Goal: Task Accomplishment & Management: Use online tool/utility

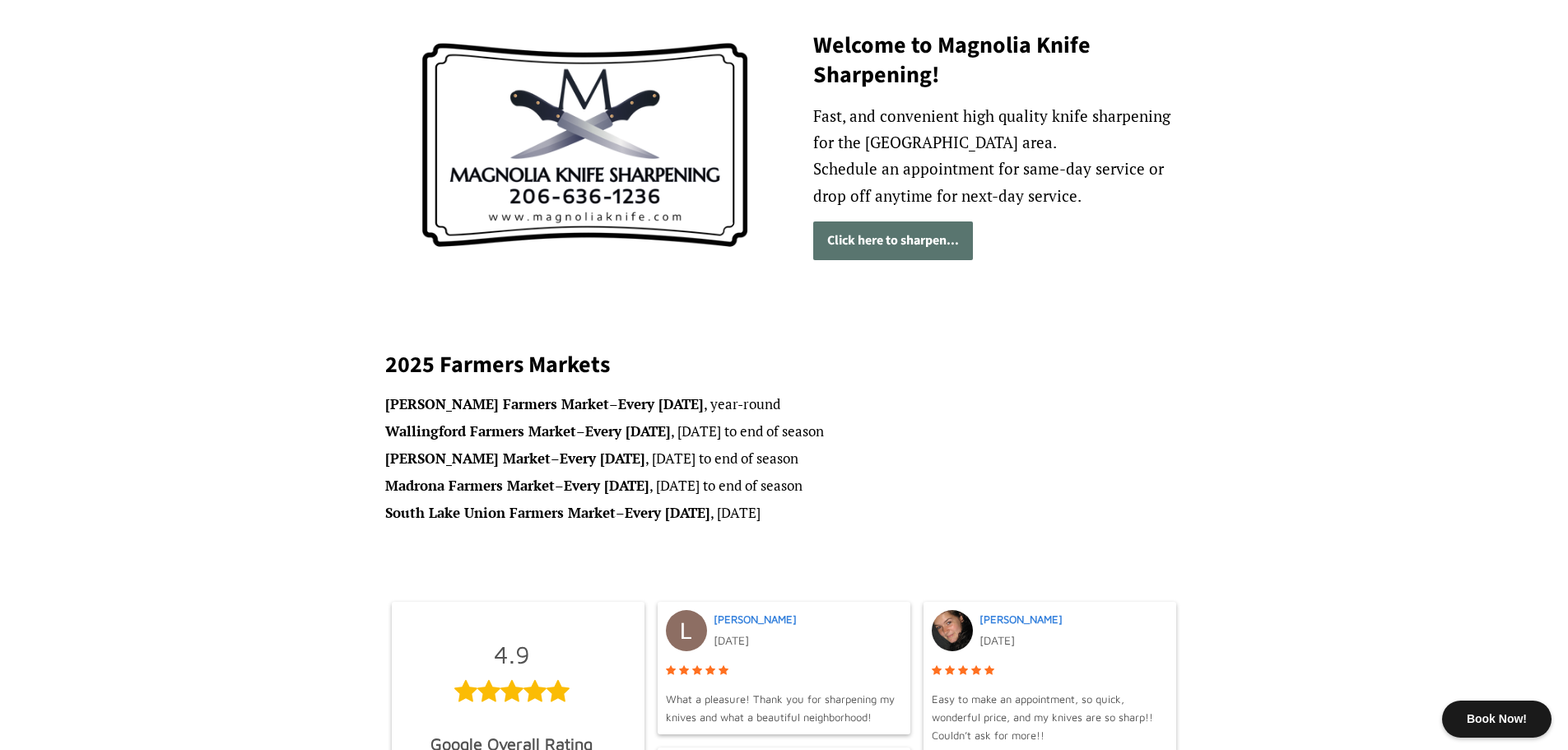
scroll to position [247, 0]
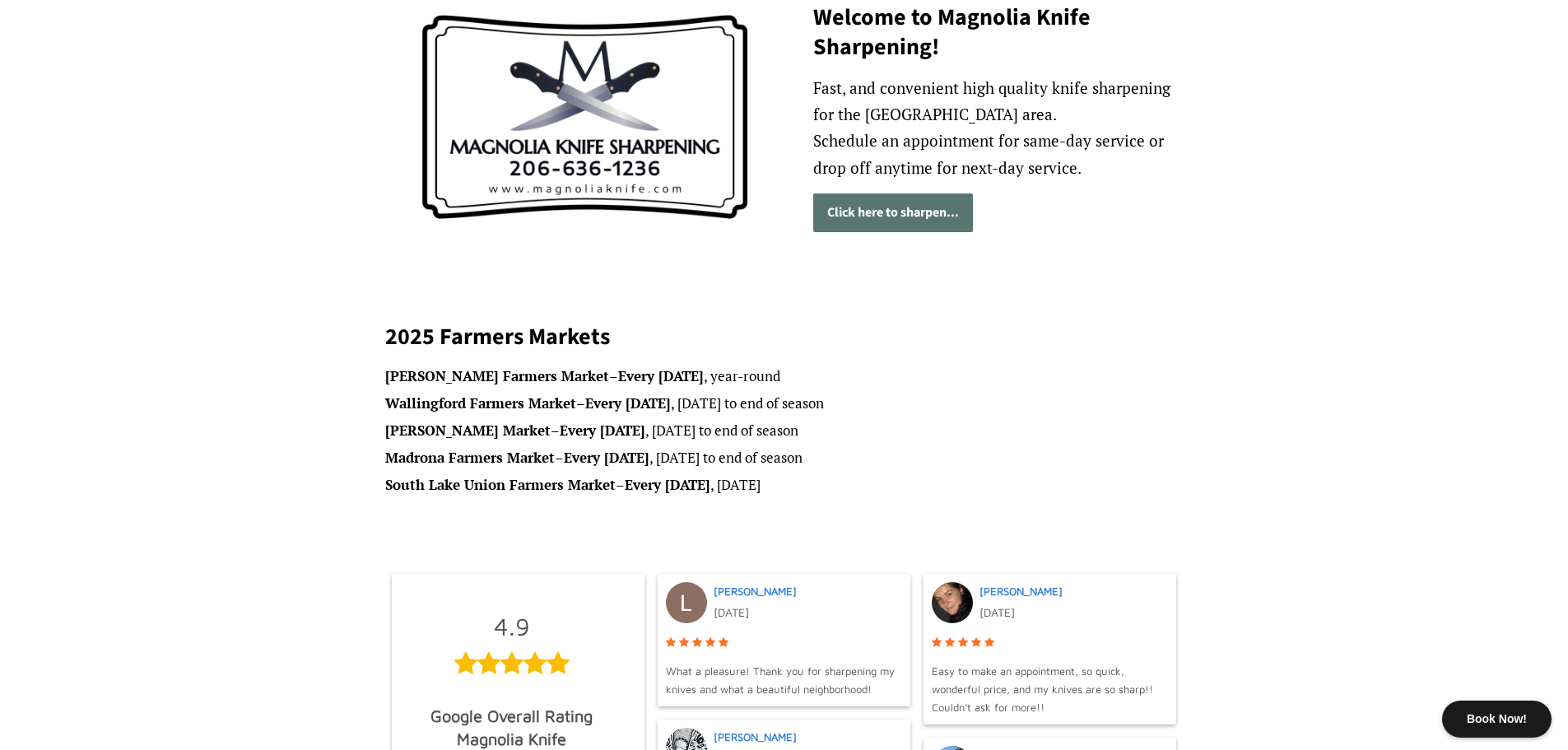
click at [907, 221] on link "Click here to sharpen..." at bounding box center [893, 212] width 159 height 39
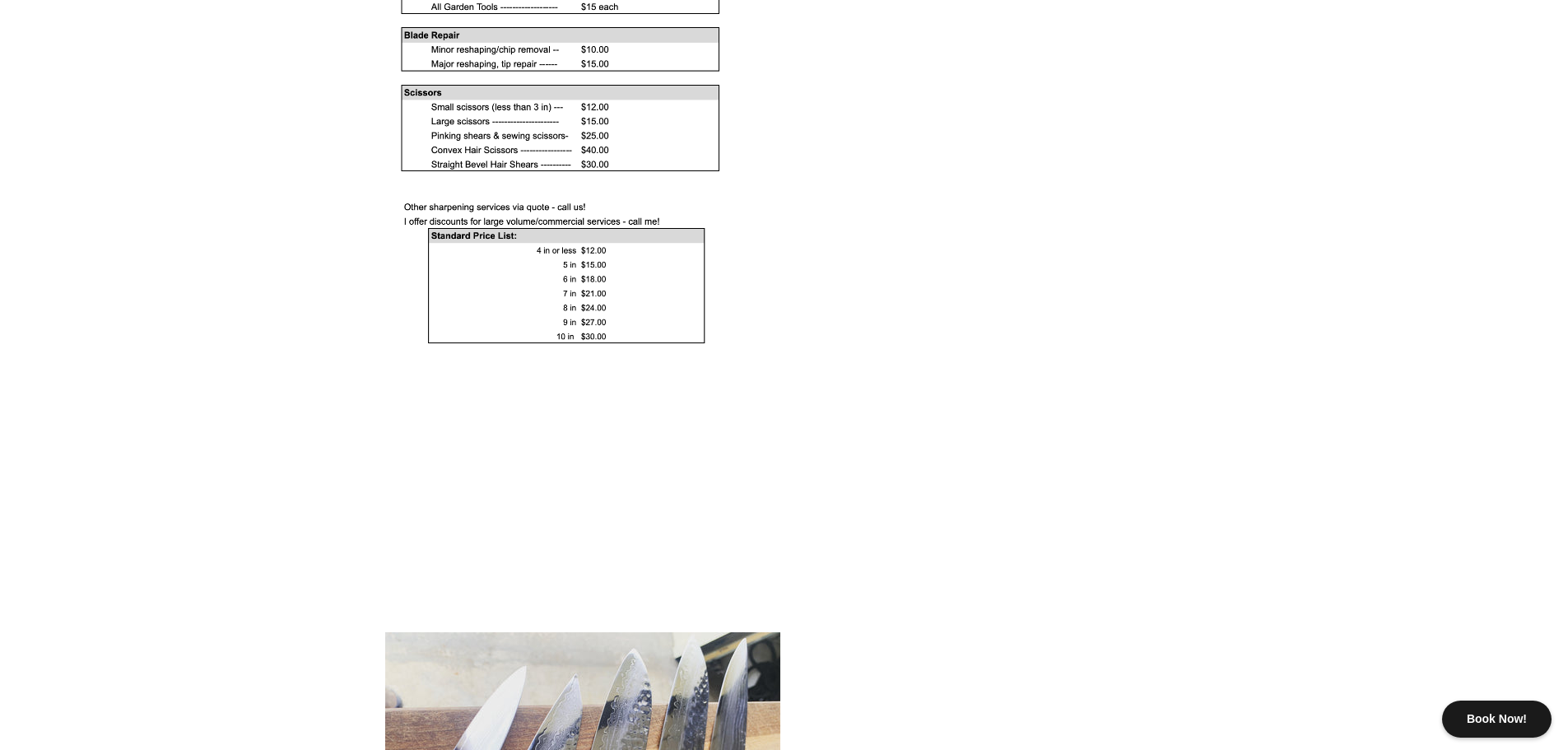
scroll to position [1565, 0]
